Goal: Transaction & Acquisition: Download file/media

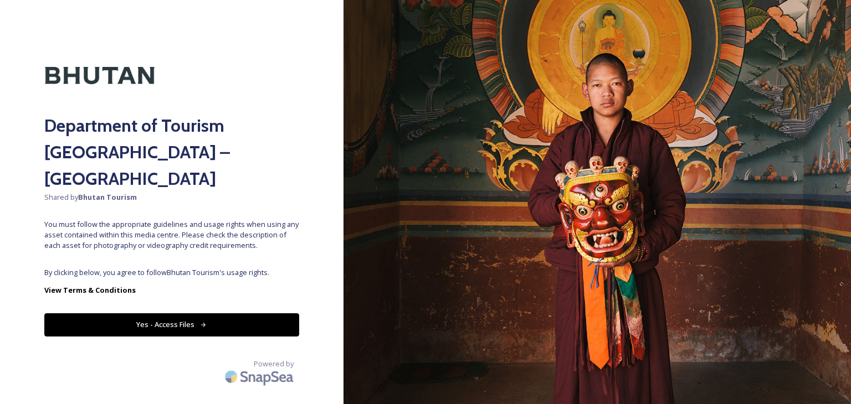
click at [262, 314] on button "Yes - Access Files" at bounding box center [171, 325] width 255 height 23
click at [200, 322] on icon at bounding box center [203, 325] width 7 height 7
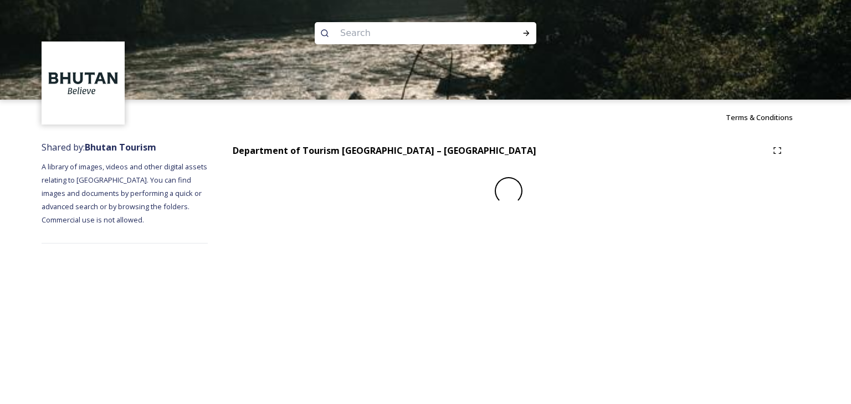
click at [199, 300] on div "Terms & Conditions Shared by: Bhutan Tourism A library of images, videos and ot…" at bounding box center [425, 202] width 851 height 404
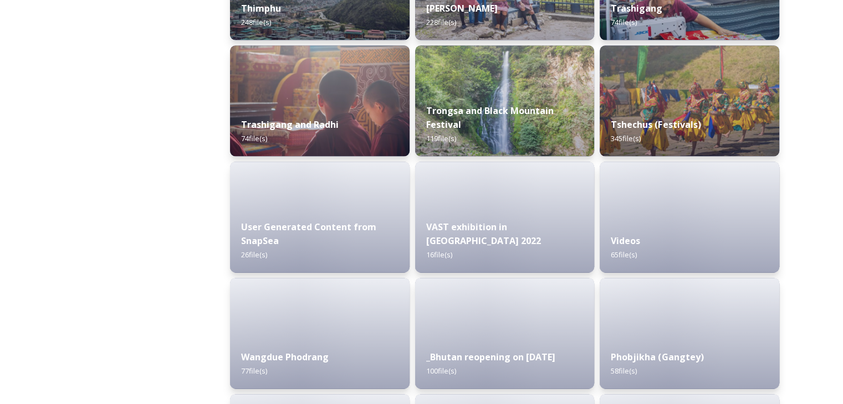
scroll to position [1415, 0]
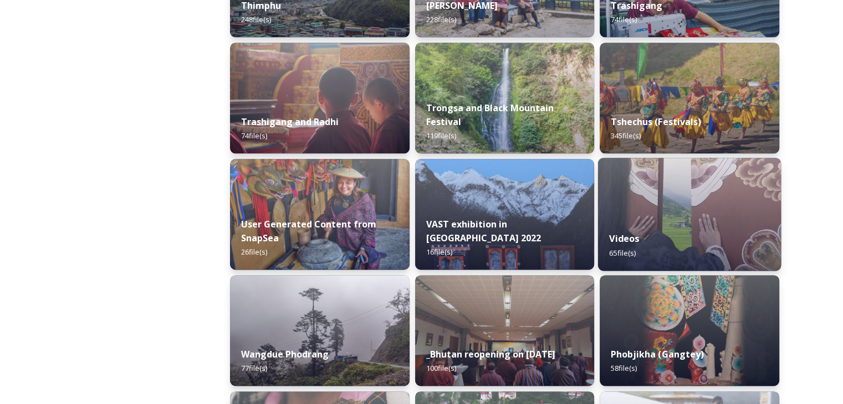
click at [690, 238] on div "Videos 65 file(s)" at bounding box center [689, 246] width 183 height 50
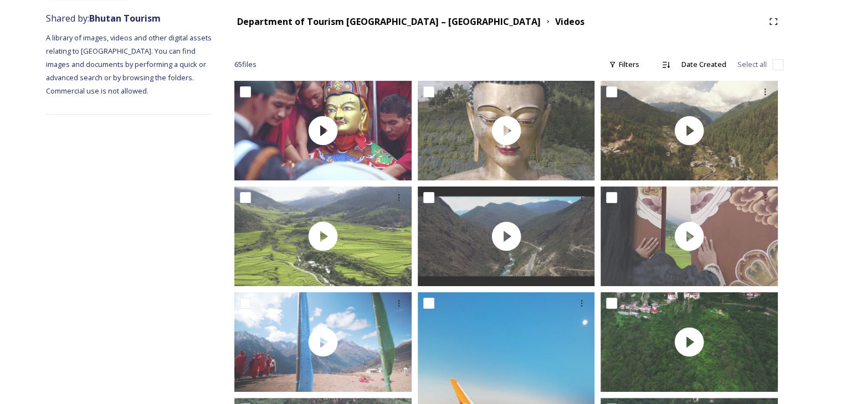
scroll to position [133, 0]
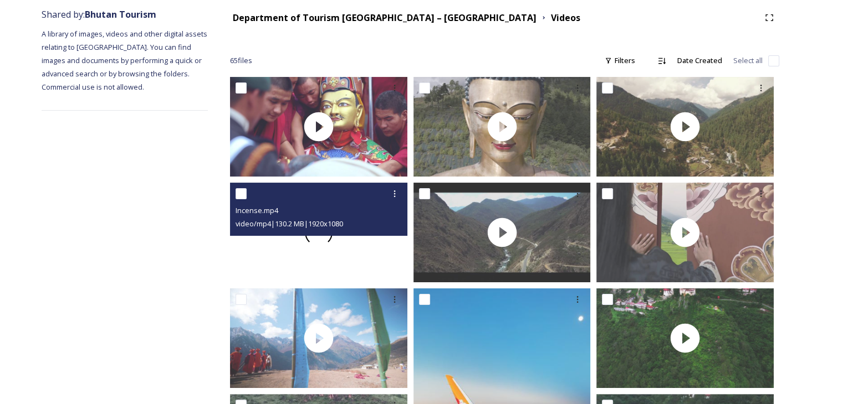
click at [325, 242] on span at bounding box center [318, 233] width 36 height 36
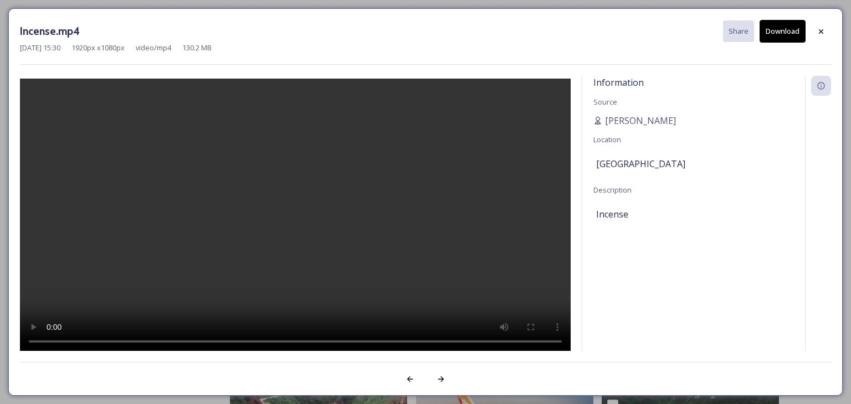
click at [325, 242] on div at bounding box center [295, 215] width 551 height 278
click at [301, 204] on video at bounding box center [295, 216] width 551 height 275
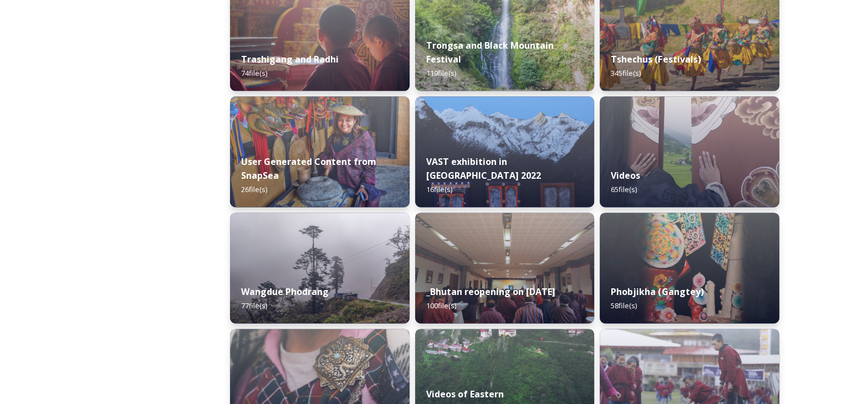
scroll to position [1485, 0]
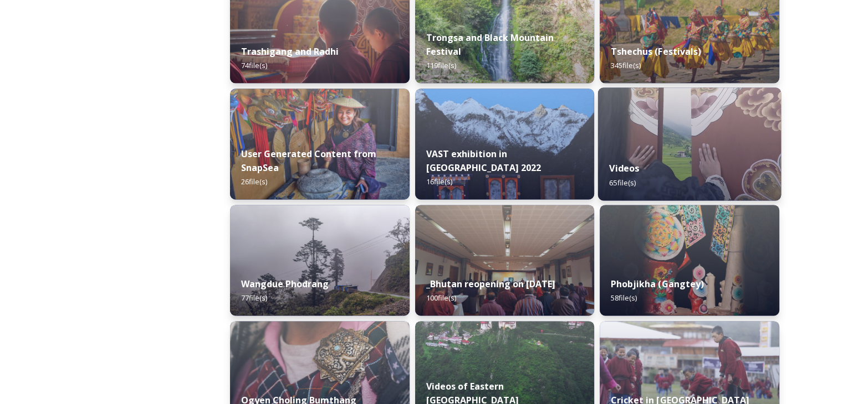
click at [669, 172] on div "Videos 65 file(s)" at bounding box center [689, 175] width 183 height 50
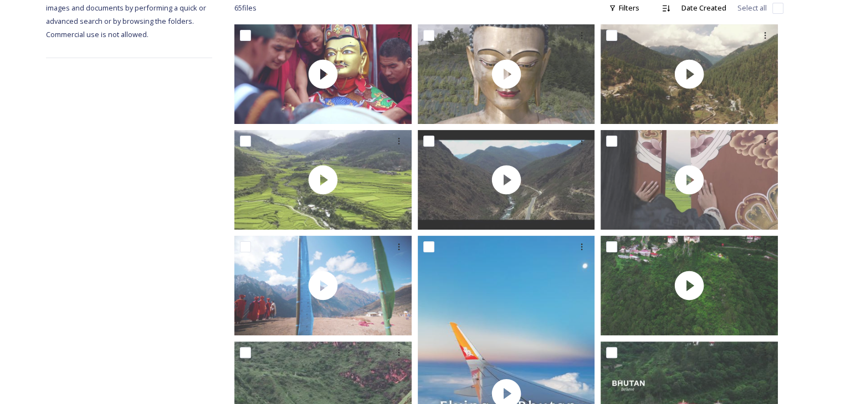
scroll to position [178, 0]
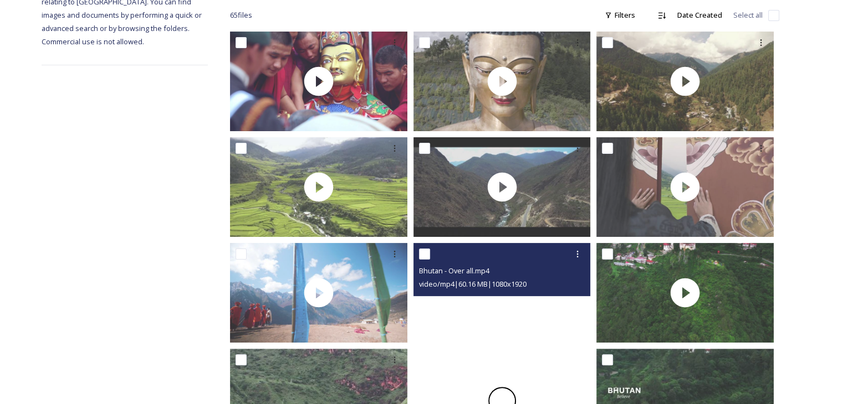
click at [519, 314] on div at bounding box center [501, 400] width 177 height 315
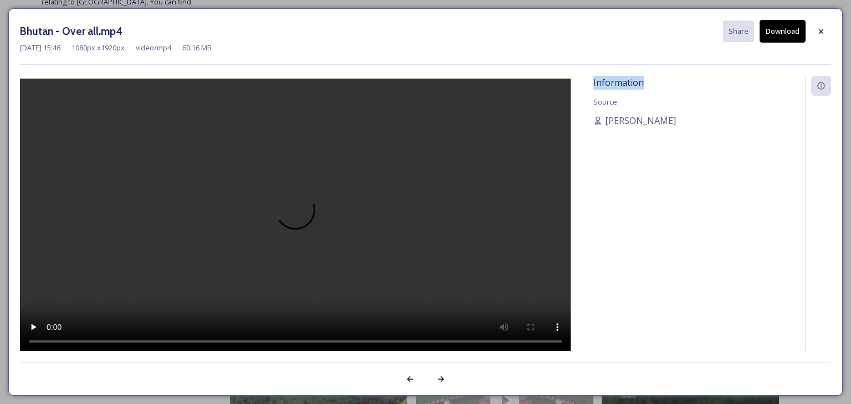
click at [519, 314] on div at bounding box center [295, 215] width 551 height 278
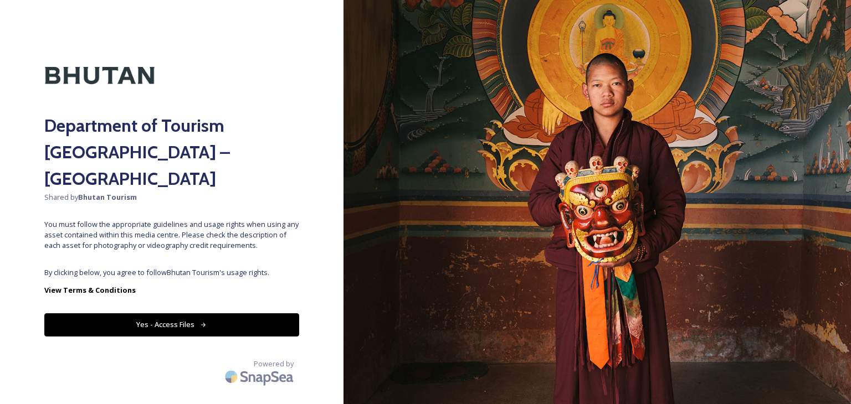
click at [284, 314] on button "Yes - Access Files" at bounding box center [171, 325] width 255 height 23
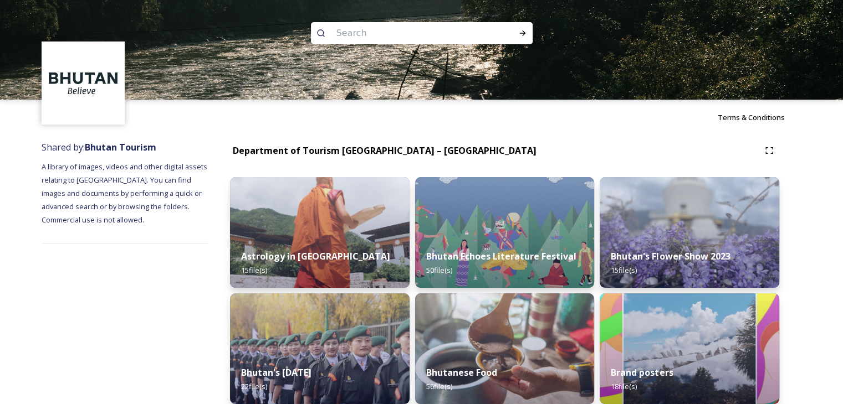
click at [284, 304] on img at bounding box center [320, 349] width 180 height 111
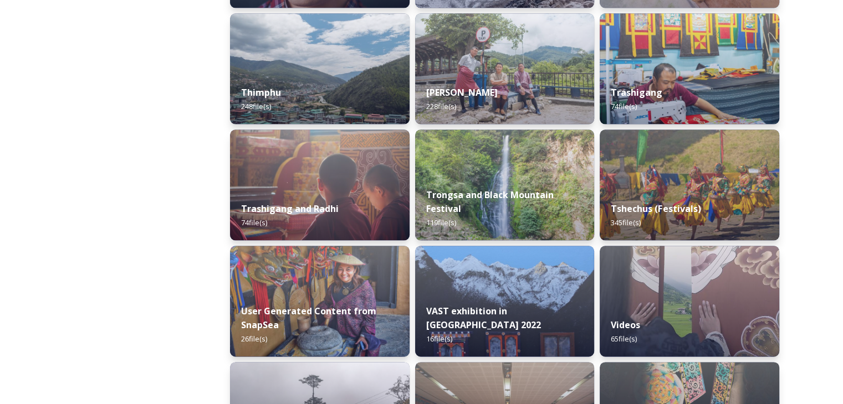
scroll to position [1330, 0]
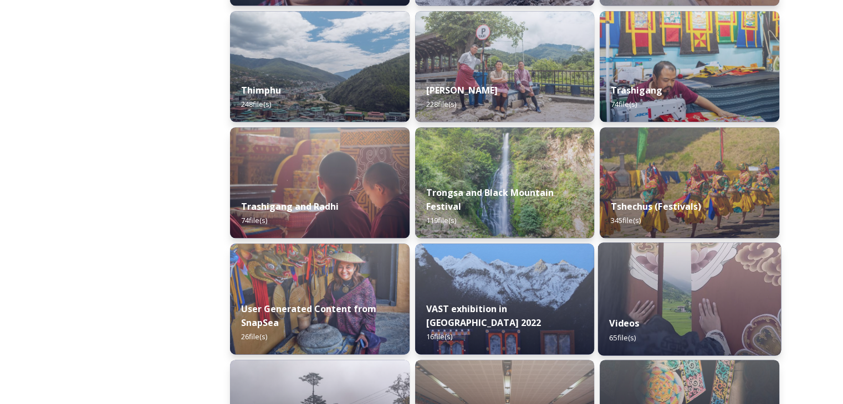
click at [685, 309] on div "Videos 65 file(s)" at bounding box center [689, 330] width 183 height 50
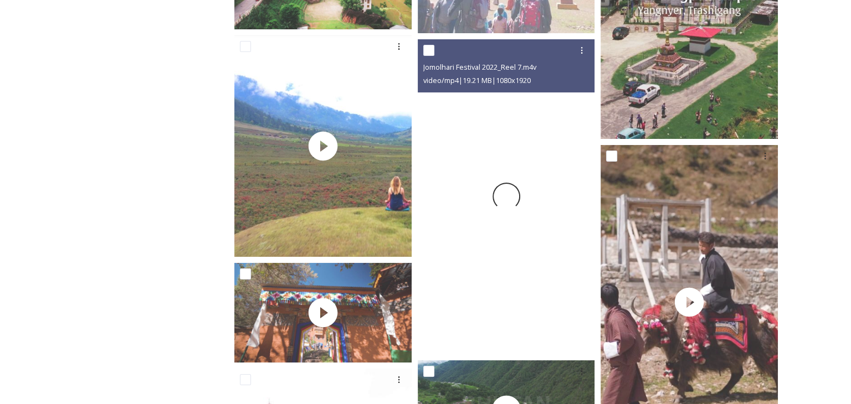
scroll to position [4266, 0]
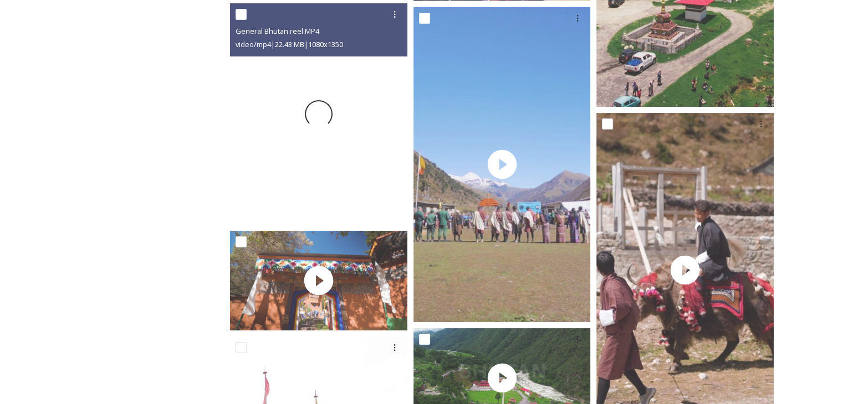
click at [319, 149] on div at bounding box center [318, 114] width 177 height 222
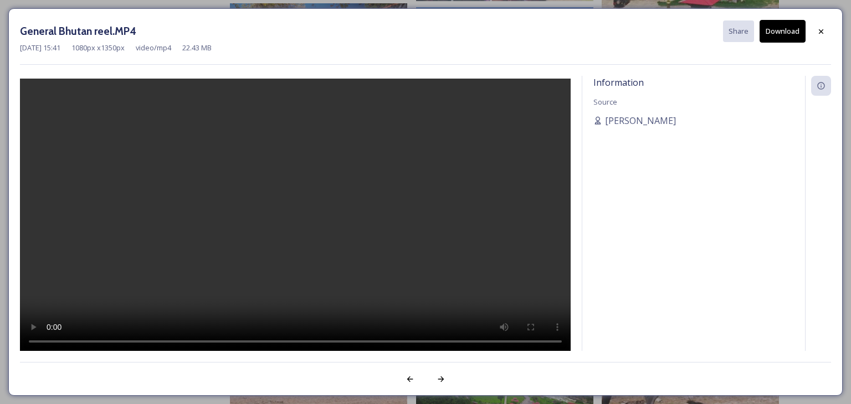
click at [785, 29] on button "Download" at bounding box center [783, 31] width 46 height 23
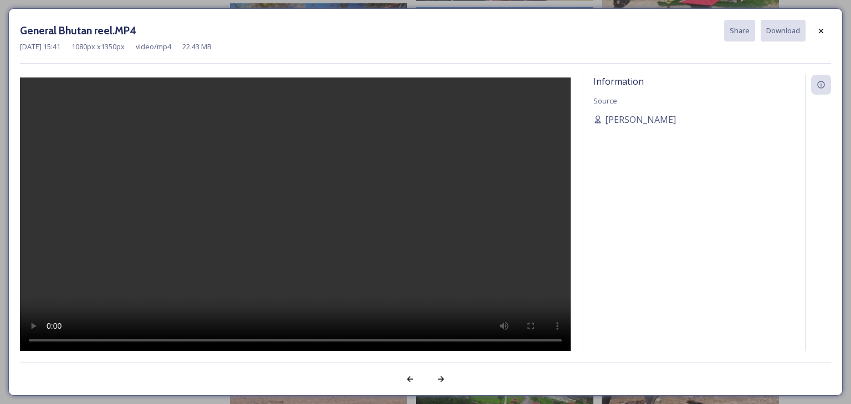
click at [850, 386] on div "General Bhutan reel.MP4 Share Download [DATE] 15:41 1080 px x 1350 px video/mp4…" at bounding box center [425, 202] width 851 height 404
